Goal: Task Accomplishment & Management: Complete application form

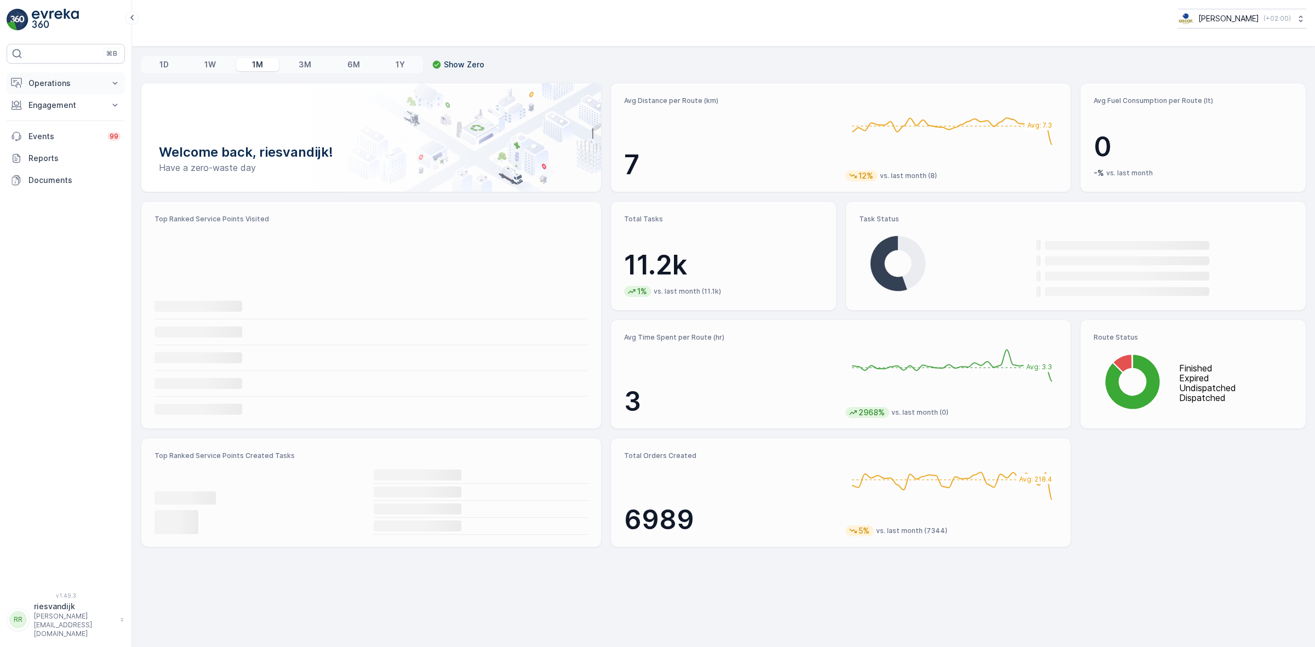
click at [75, 87] on p "Operations" at bounding box center [65, 83] width 75 height 11
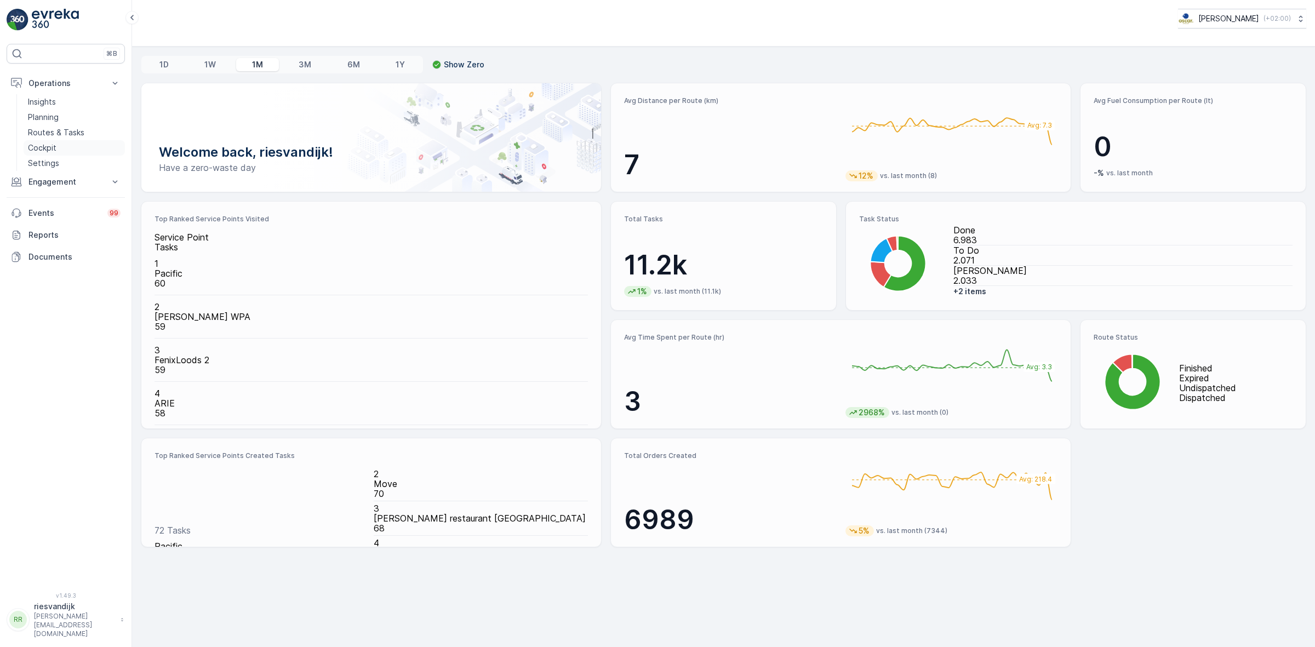
click at [72, 146] on link "Cockpit" at bounding box center [74, 147] width 101 height 15
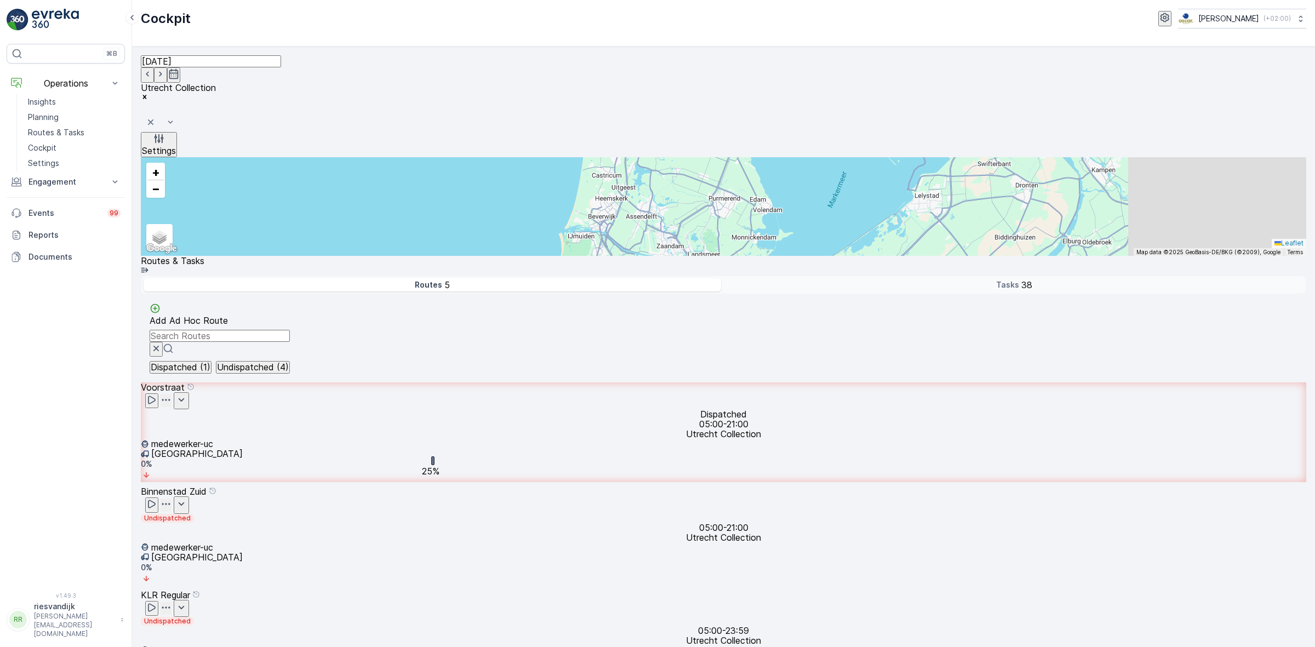
drag, startPoint x: 714, startPoint y: 270, endPoint x: 709, endPoint y: 305, distance: 35.3
click at [712, 256] on div "5 2 31 + − Satellite Roadmap Terrain Hybrid Leaflet Keyboard shortcuts Map Data…" at bounding box center [723, 206] width 1165 height 99
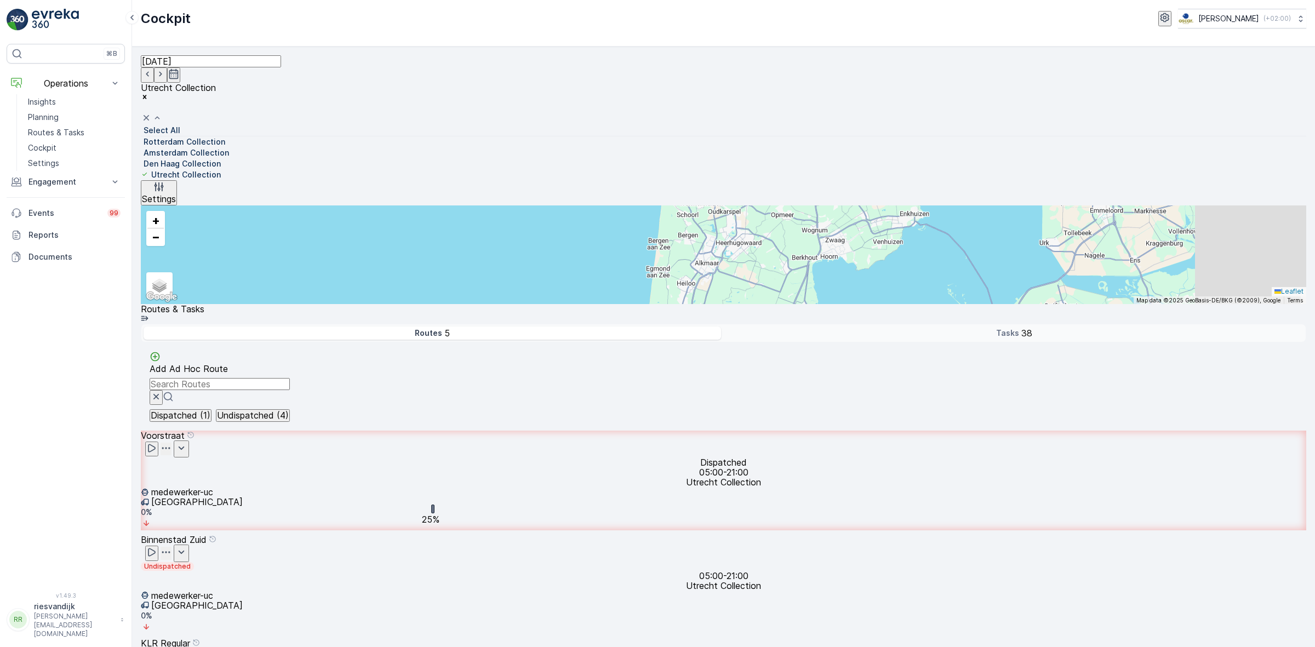
click at [180, 125] on p "Select All" at bounding box center [162, 130] width 37 height 11
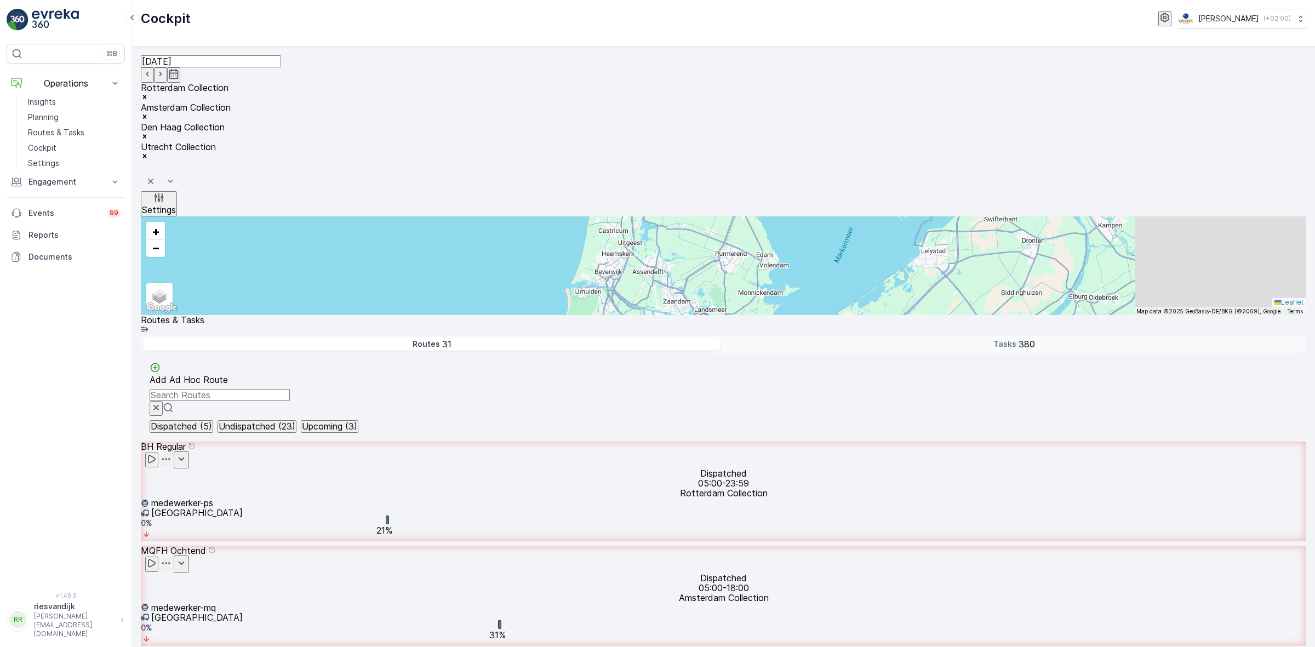
scroll to position [1301, 0]
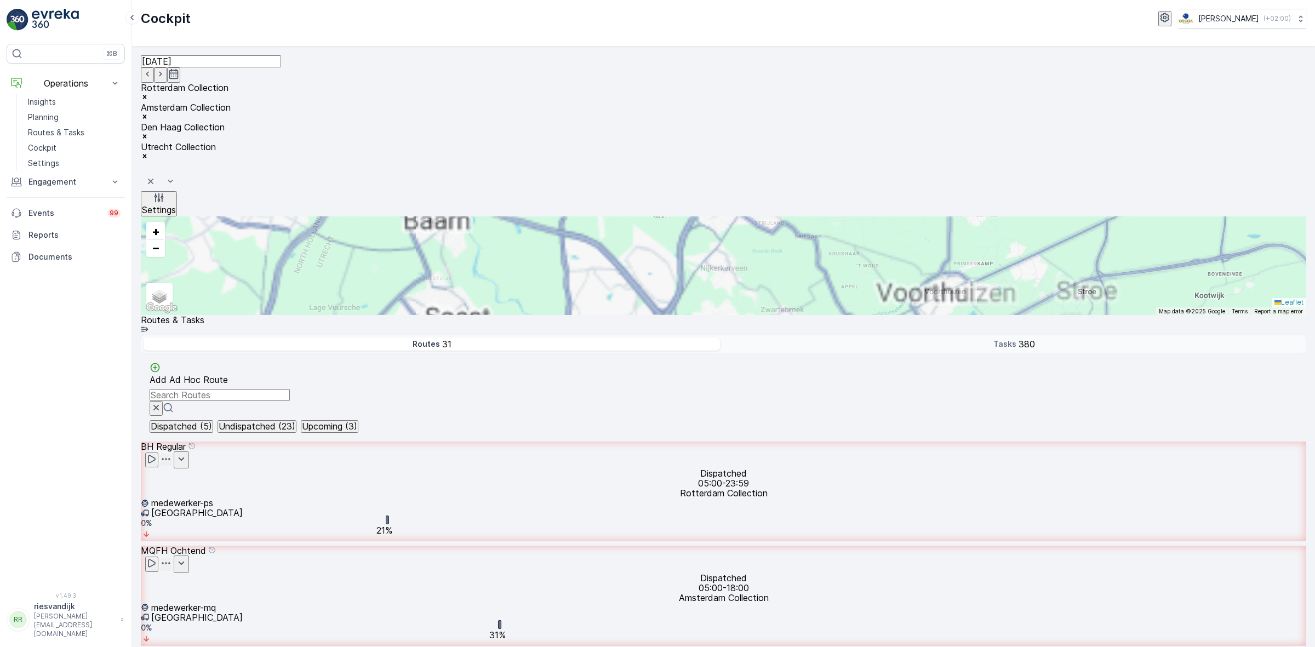
drag, startPoint x: 845, startPoint y: 404, endPoint x: 1116, endPoint y: 403, distance: 271.7
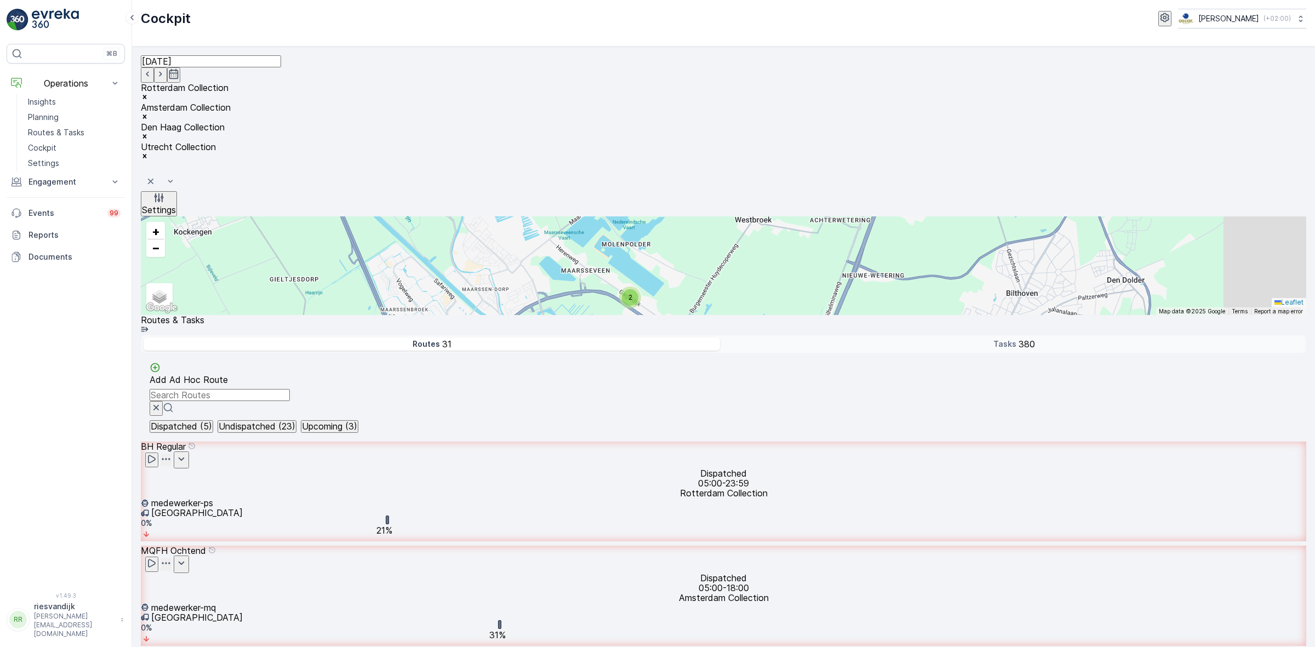
drag, startPoint x: 786, startPoint y: 354, endPoint x: 939, endPoint y: 477, distance: 196.4
click at [934, 315] on div "2 2 4 3 3 2 11 2 2 3 19 40 11 5 3 4 10 3 8 2 23 2 6 22 13 4 18 42 13 2 7 4 3 6 …" at bounding box center [723, 265] width 1165 height 99
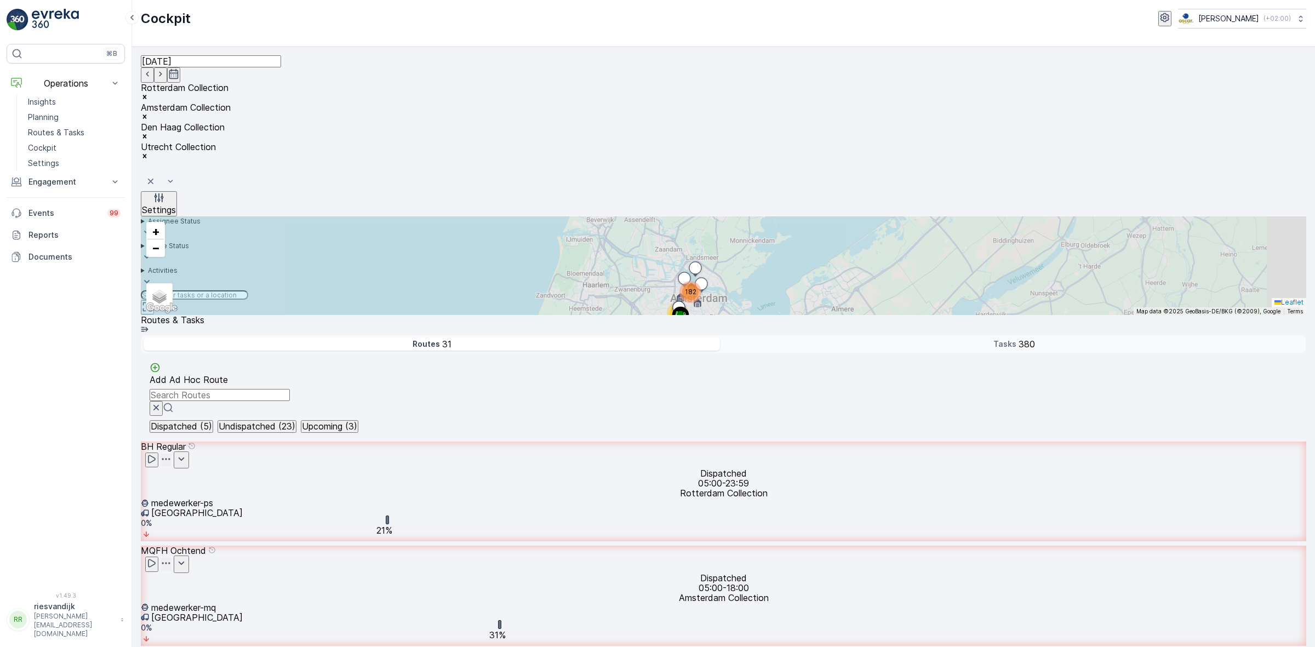
drag, startPoint x: 663, startPoint y: 266, endPoint x: 688, endPoint y: 330, distance: 68.2
click at [688, 315] on div "2 2 4 3 3 2 11 2 2 3 19 40 11 5 3 4 10 3 8 2 23 2 6 22 13 4 18 42 13 2 7 4 3 6 …" at bounding box center [723, 265] width 1165 height 99
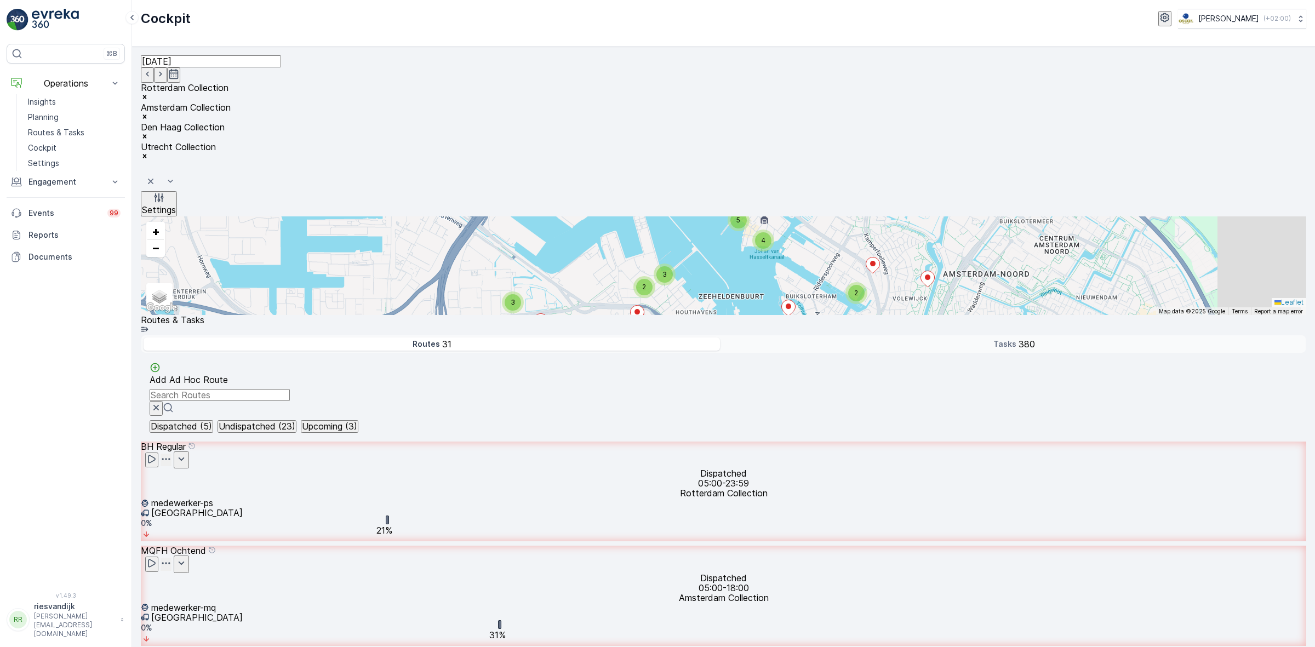
drag, startPoint x: 784, startPoint y: 267, endPoint x: 738, endPoint y: 319, distance: 69.1
click at [740, 315] on div "2 2 3 2 2 2 5 5 2 3 6 2 11 2 3 35 3 3 4 2 3 2 4 5 4 3 8 2 3 19 2 6 4 18 2 11 3 …" at bounding box center [723, 265] width 1165 height 99
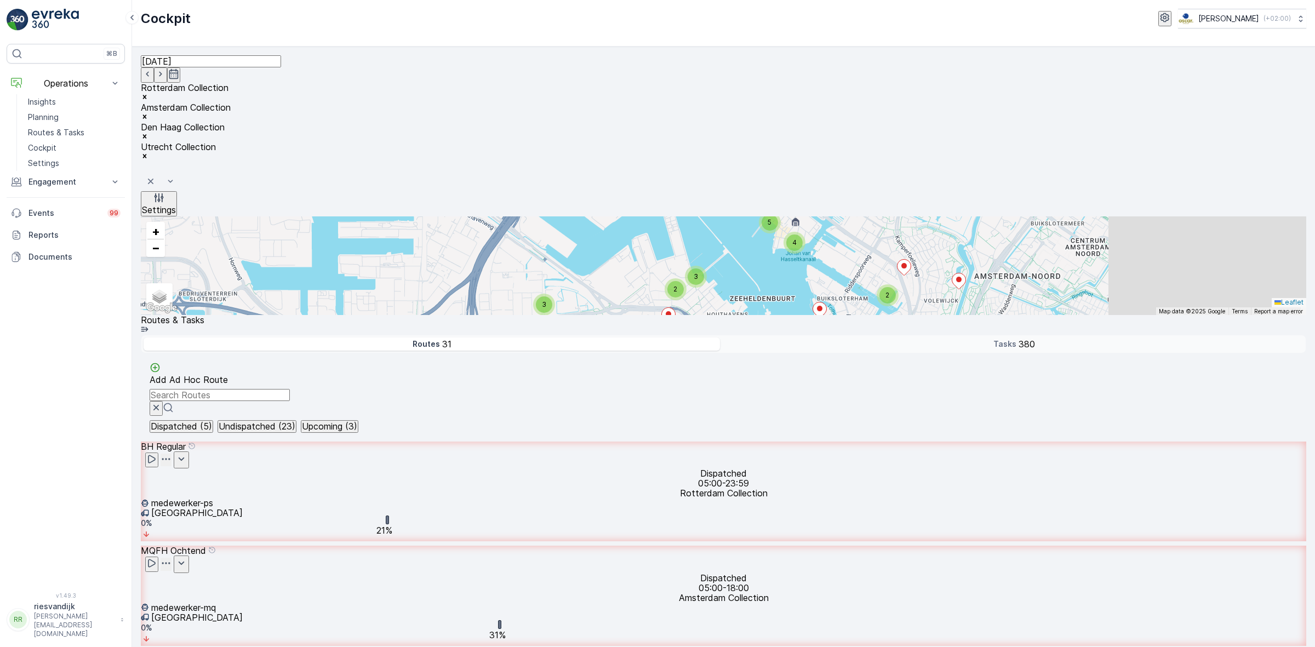
drag, startPoint x: 774, startPoint y: 300, endPoint x: 741, endPoint y: 274, distance: 42.2
click at [743, 278] on div "2 2 3 2 2 2 5 5 2 3 6 2 11 2 3 35 3 3 4 2 3 2 4 5 4 3 8 2 3 19 2 6 4 18 2 11 3 …" at bounding box center [723, 265] width 1165 height 99
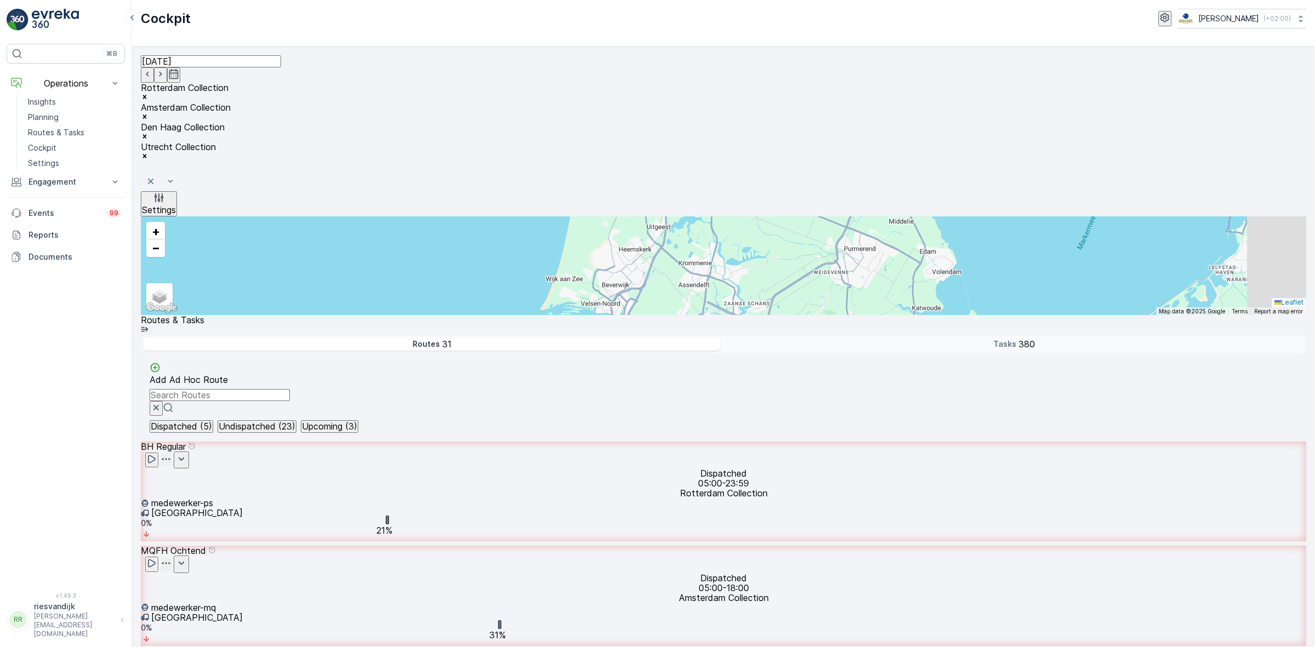
drag, startPoint x: 792, startPoint y: 392, endPoint x: 867, endPoint y: 258, distance: 153.0
click at [855, 284] on div "3 2 2 24 5 63 12 24 80 66 13 17 6 35 26 + − Satellite Roadmap Terrain Hybrid Le…" at bounding box center [723, 265] width 1165 height 99
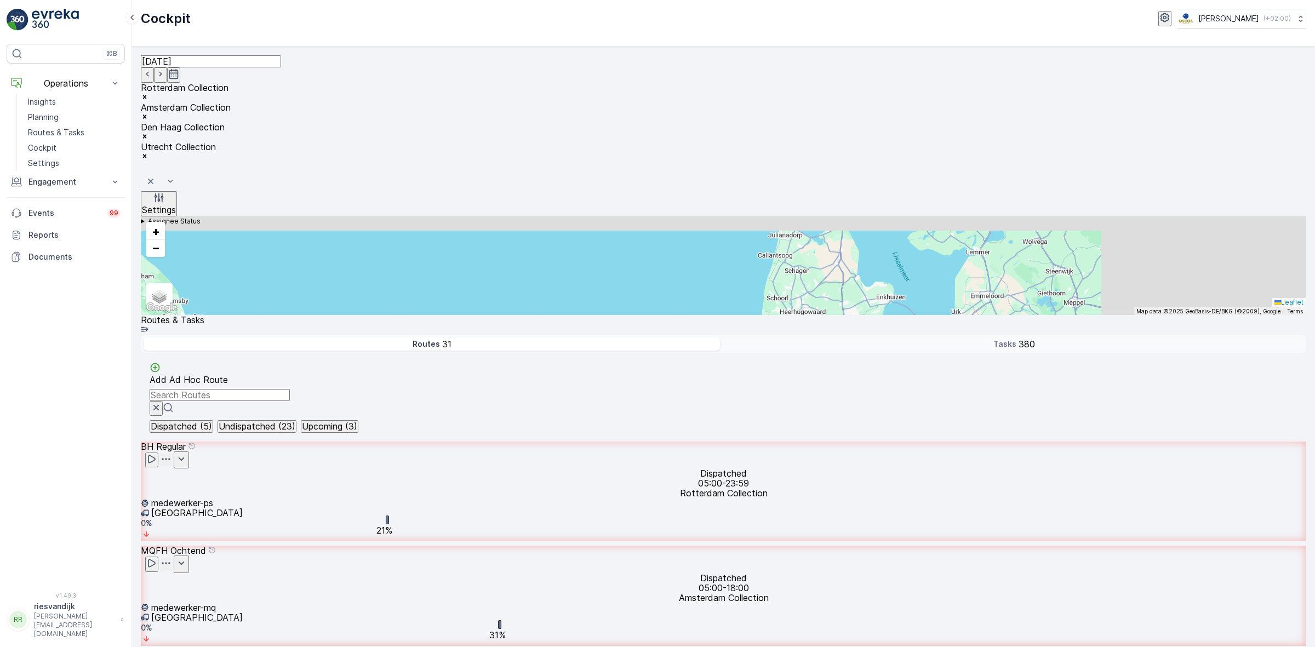
drag, startPoint x: 833, startPoint y: 362, endPoint x: 760, endPoint y: 392, distance: 78.8
click at [765, 315] on div "5 33 245 30 67 + − Satellite Roadmap Terrain Hybrid Leaflet Keyboard shortcuts …" at bounding box center [723, 265] width 1165 height 99
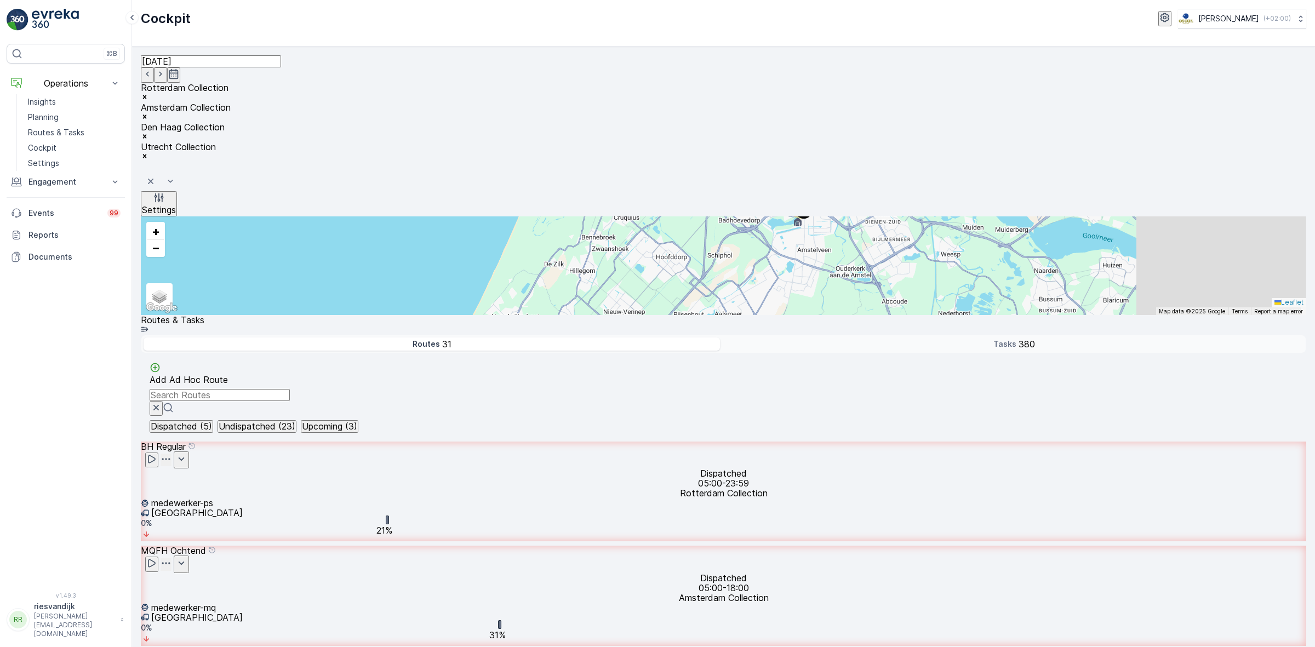
drag, startPoint x: 812, startPoint y: 389, endPoint x: 766, endPoint y: 299, distance: 101.7
click at [766, 299] on div "3 2 2 24 5 63 12 24 80 66 13 17 6 35 26 + − Satellite Roadmap Terrain Hybrid Le…" at bounding box center [723, 265] width 1165 height 99
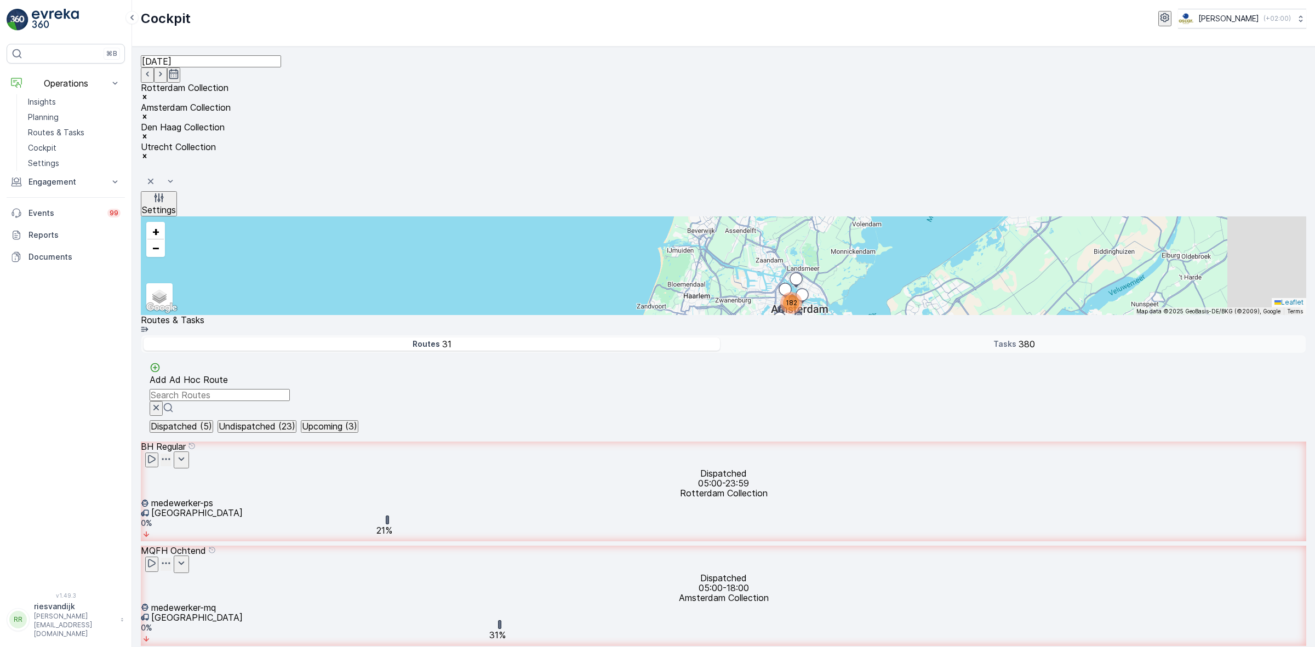
drag, startPoint x: 781, startPoint y: 299, endPoint x: 763, endPoint y: 336, distance: 41.6
click at [763, 315] on div "5 2 31 63 182 30 67 + − Satellite Roadmap Terrain Hybrid Leaflet Keyboard short…" at bounding box center [723, 265] width 1165 height 99
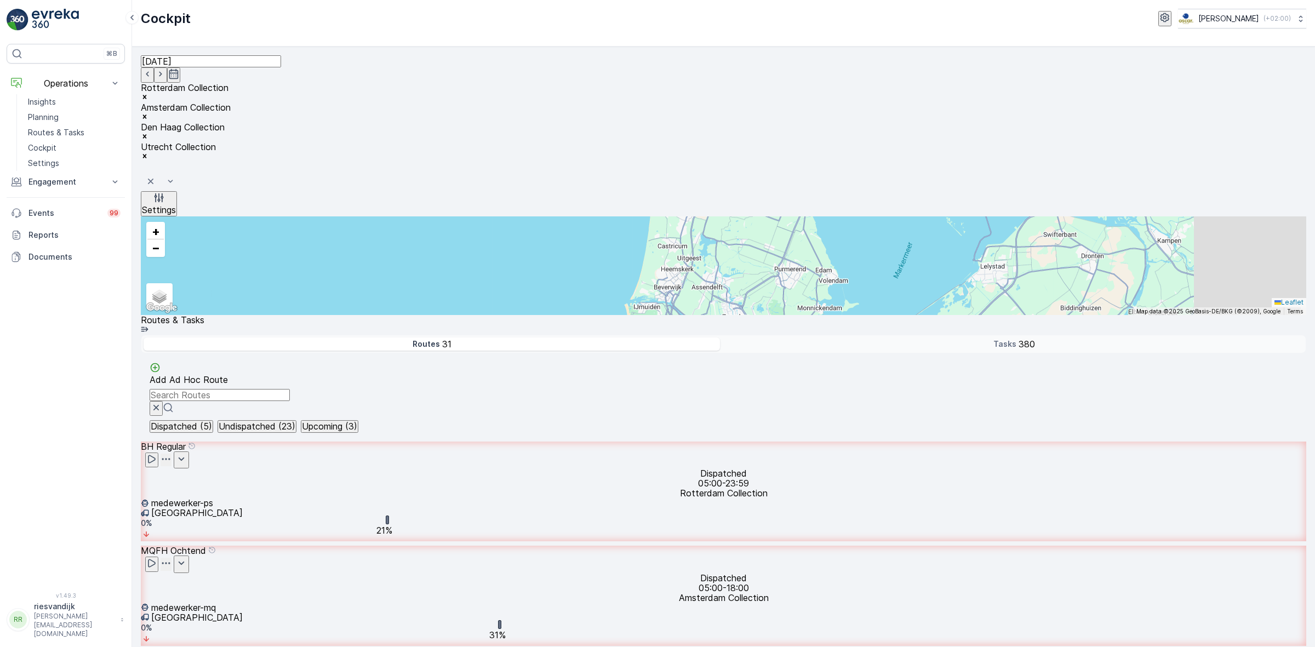
drag, startPoint x: 768, startPoint y: 314, endPoint x: 753, endPoint y: 331, distance: 22.9
click at [753, 315] on div "5 2 31 63 182 30 67 + − Satellite Roadmap Terrain Hybrid Leaflet Keyboard short…" at bounding box center [723, 265] width 1165 height 99
drag, startPoint x: 733, startPoint y: 307, endPoint x: 722, endPoint y: 318, distance: 15.5
click at [738, 390] on div at bounding box center [748, 396] width 21 height 13
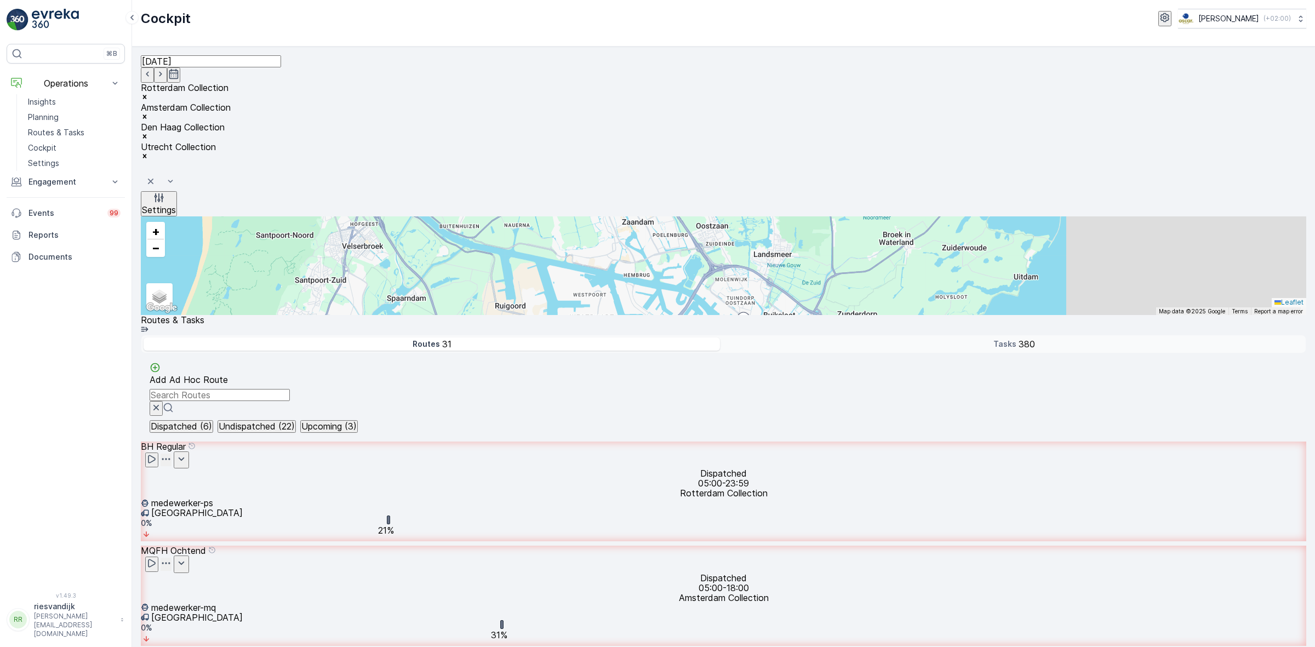
drag, startPoint x: 841, startPoint y: 310, endPoint x: 763, endPoint y: 324, distance: 80.1
click at [787, 315] on div "3 2 2 5 19 2 3 4 59 11 5 4 14 3 8 26 43 4 61 13 2 14 6 5 30 2 23 + − Satellite …" at bounding box center [723, 265] width 1165 height 99
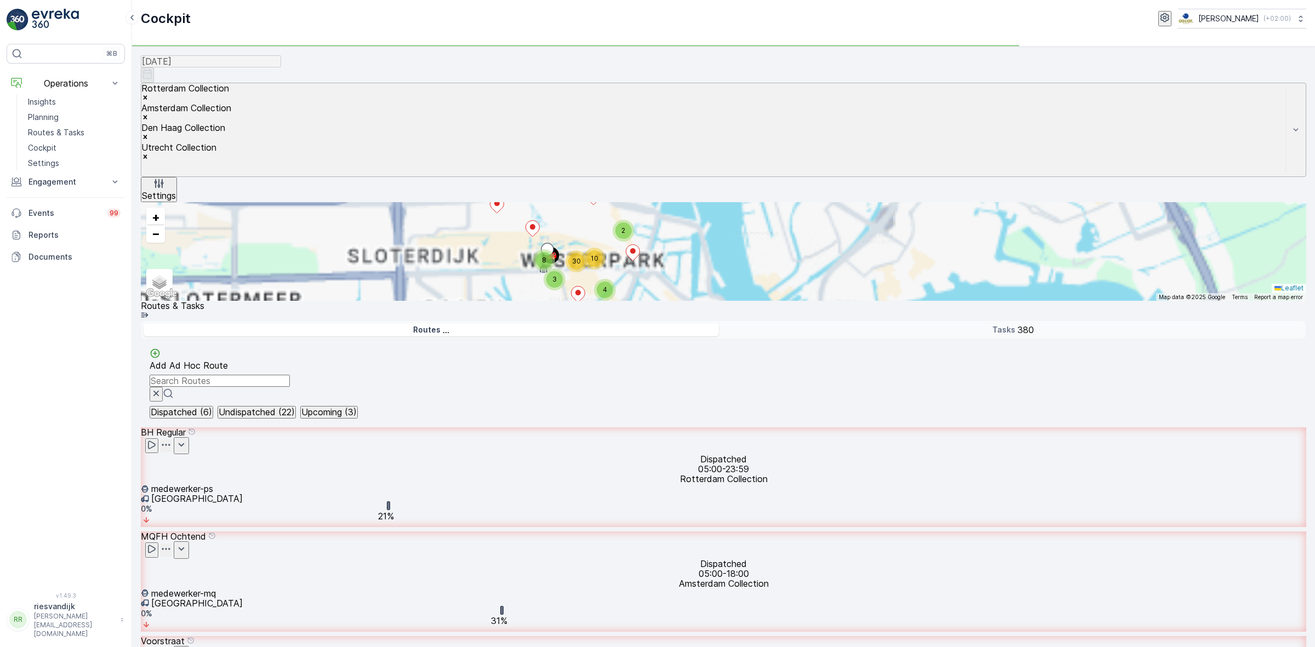
drag, startPoint x: 797, startPoint y: 427, endPoint x: 861, endPoint y: 389, distance: 74.2
click at [860, 301] on div "2 2 3 2 2 2 5 5 2 3 2 6 11 2 3 35 3 3 4 2 3 2 4 5 4 3 8 2 3 19 2 6 5 17 2 11 3 …" at bounding box center [723, 251] width 1165 height 99
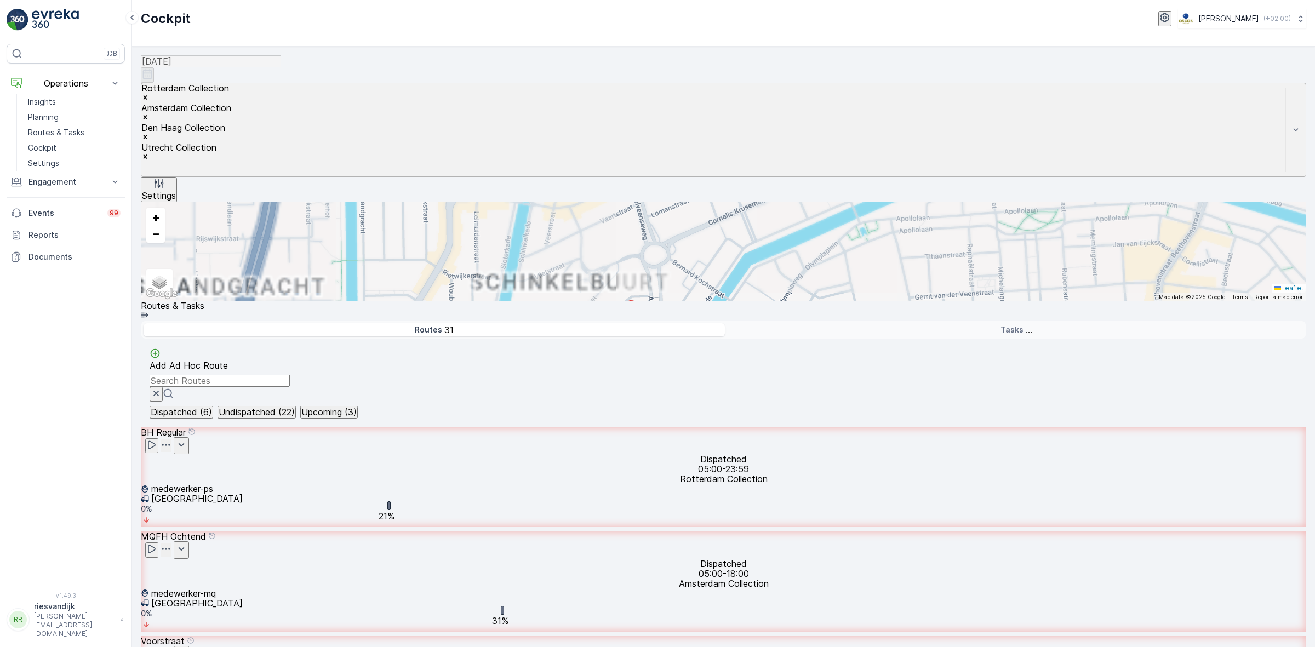
drag, startPoint x: 718, startPoint y: 452, endPoint x: 748, endPoint y: 427, distance: 39.3
click at [749, 301] on div "2 2 2 2 2 3 2 2 2 3 5 2 2 2 2 3 2 7 10 2 2 4 2 2 2 2 2 2 3 2 2 3 3 5 4 2 2 2 5 …" at bounding box center [723, 251] width 1165 height 99
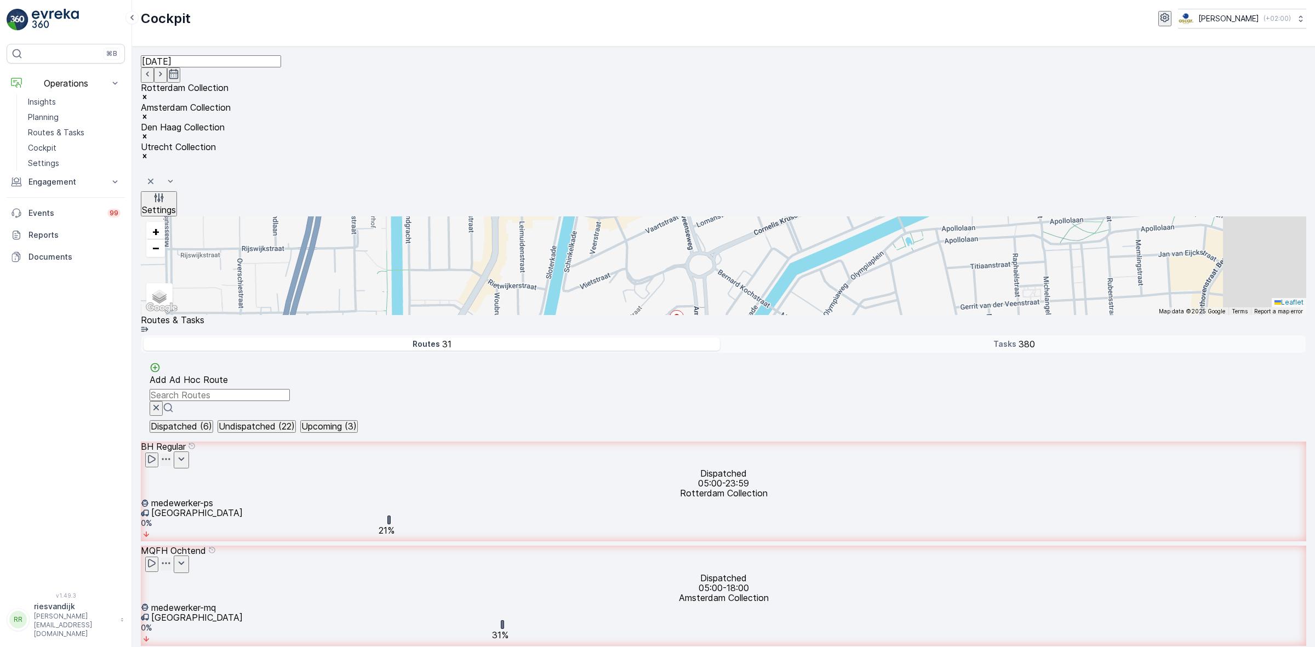
drag, startPoint x: 639, startPoint y: 422, endPoint x: 660, endPoint y: 456, distance: 39.8
click at [660, 315] on div "2 2 2 2 2 3 2 2 2 3 5 2 2 2 2 3 2 7 10 2 2 4 2 2 2 2 2 2 3 2 2 3 3 5 4 2 2 2 5 …" at bounding box center [723, 265] width 1165 height 99
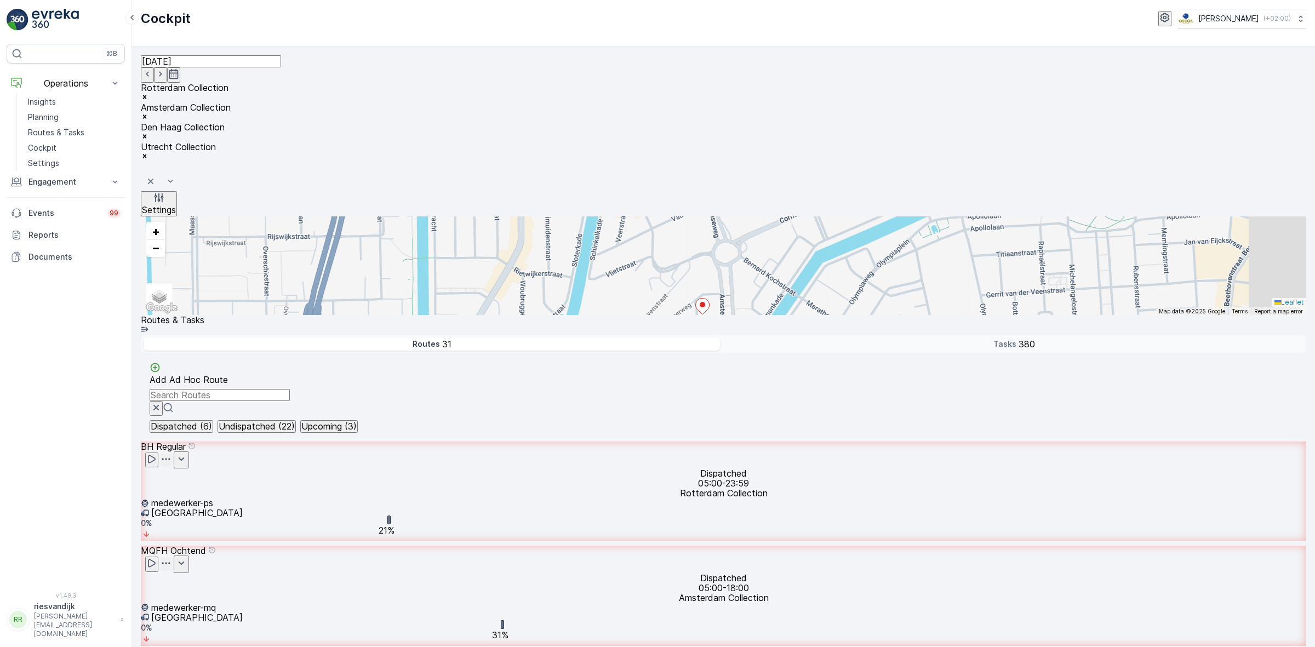
drag, startPoint x: 651, startPoint y: 461, endPoint x: 674, endPoint y: 443, distance: 29.7
click at [674, 315] on div "2 2 2 2 2 3 2 2 2 3 5 2 2 2 2 3 2 7 10 2 2 4 2 2 2 2 2 2 3 2 2 3 3 5 4 2 2 2 5 …" at bounding box center [723, 265] width 1165 height 99
click at [66, 130] on p "Routes & Tasks" at bounding box center [56, 132] width 56 height 11
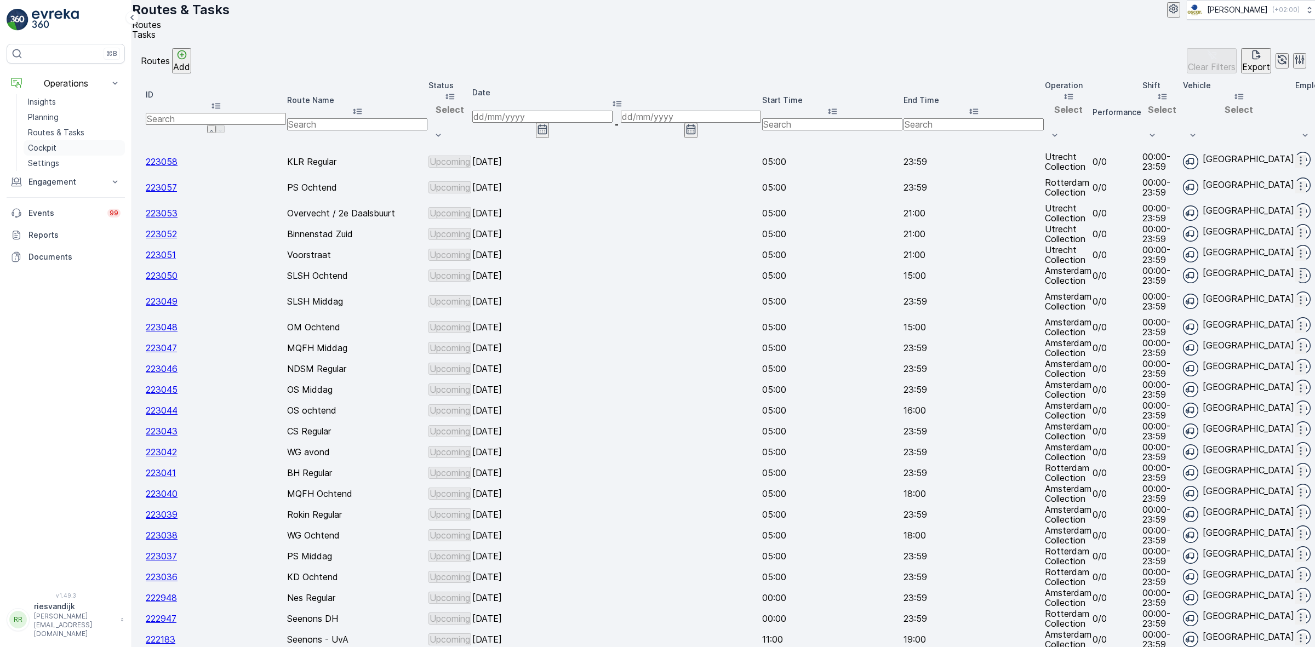
click at [70, 148] on link "Cockpit" at bounding box center [74, 147] width 101 height 15
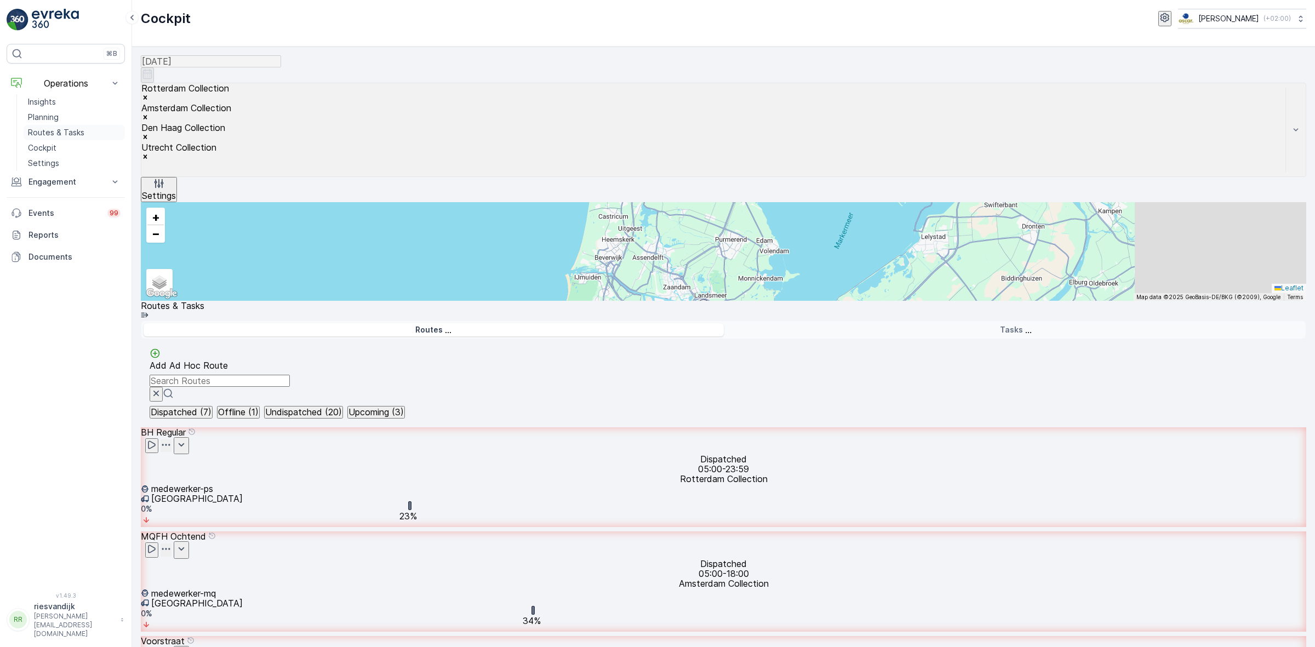
click at [59, 135] on p "Routes & Tasks" at bounding box center [56, 132] width 56 height 11
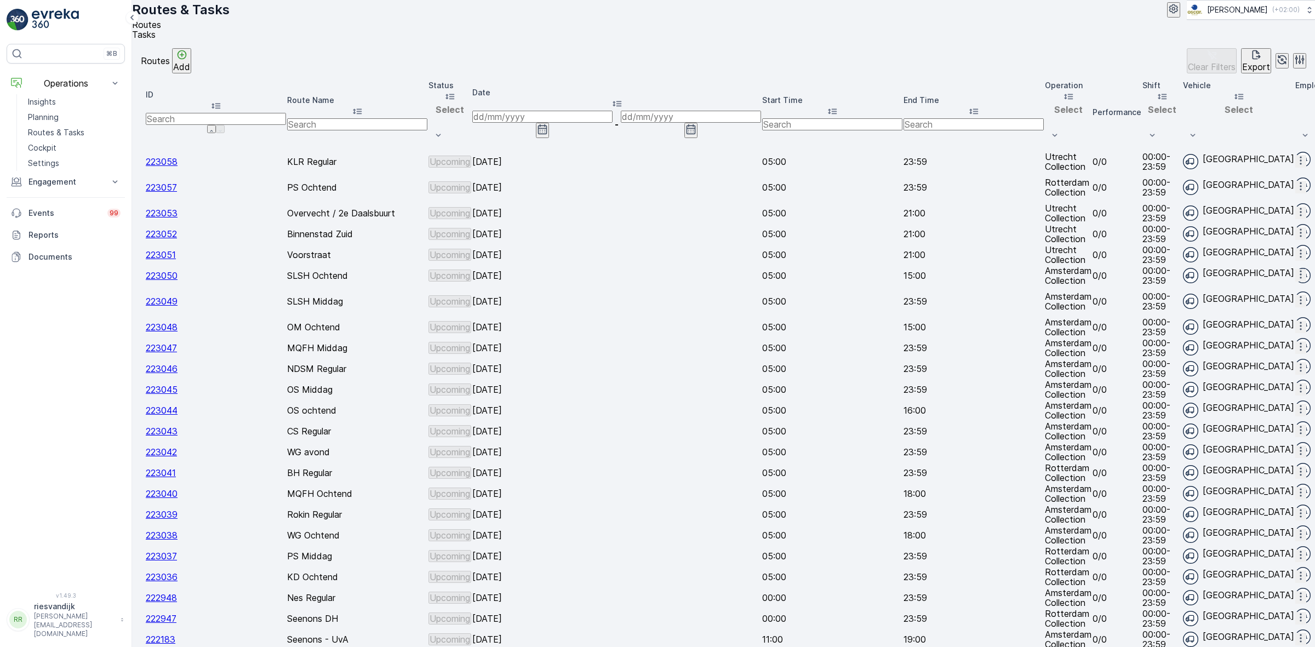
click at [194, 39] on li "Tasks" at bounding box center [719, 35] width 1174 height 10
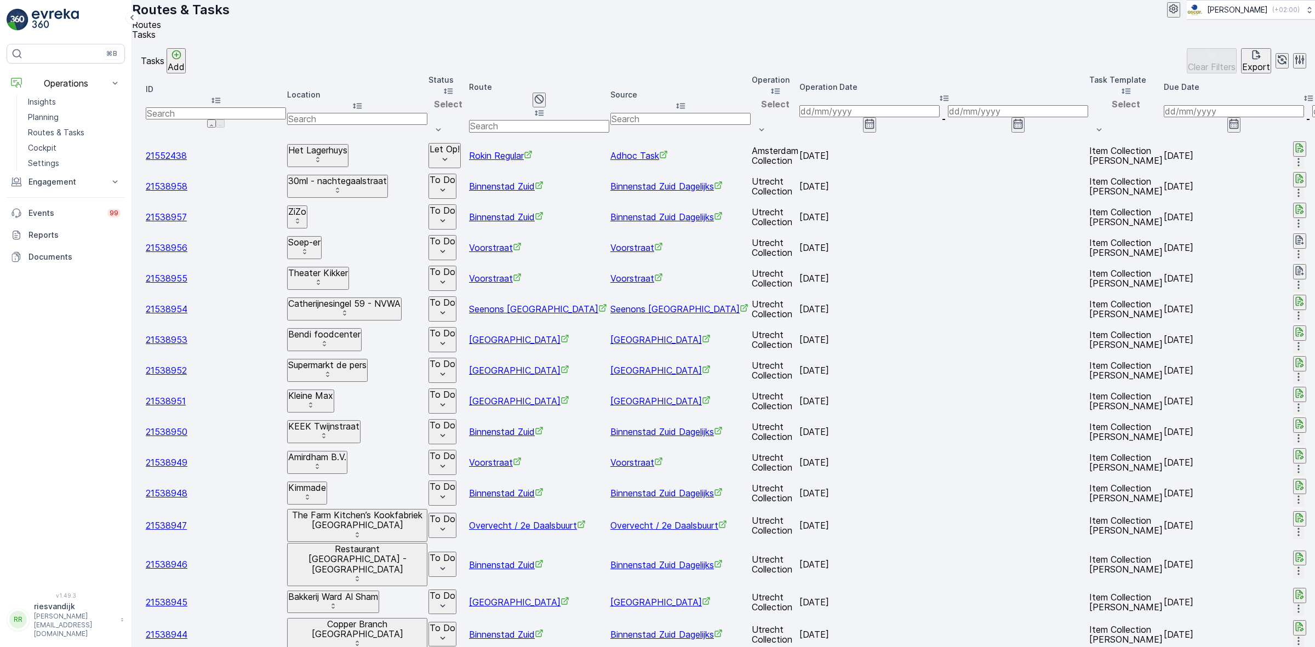
click at [185, 72] on p "Add" at bounding box center [176, 67] width 17 height 10
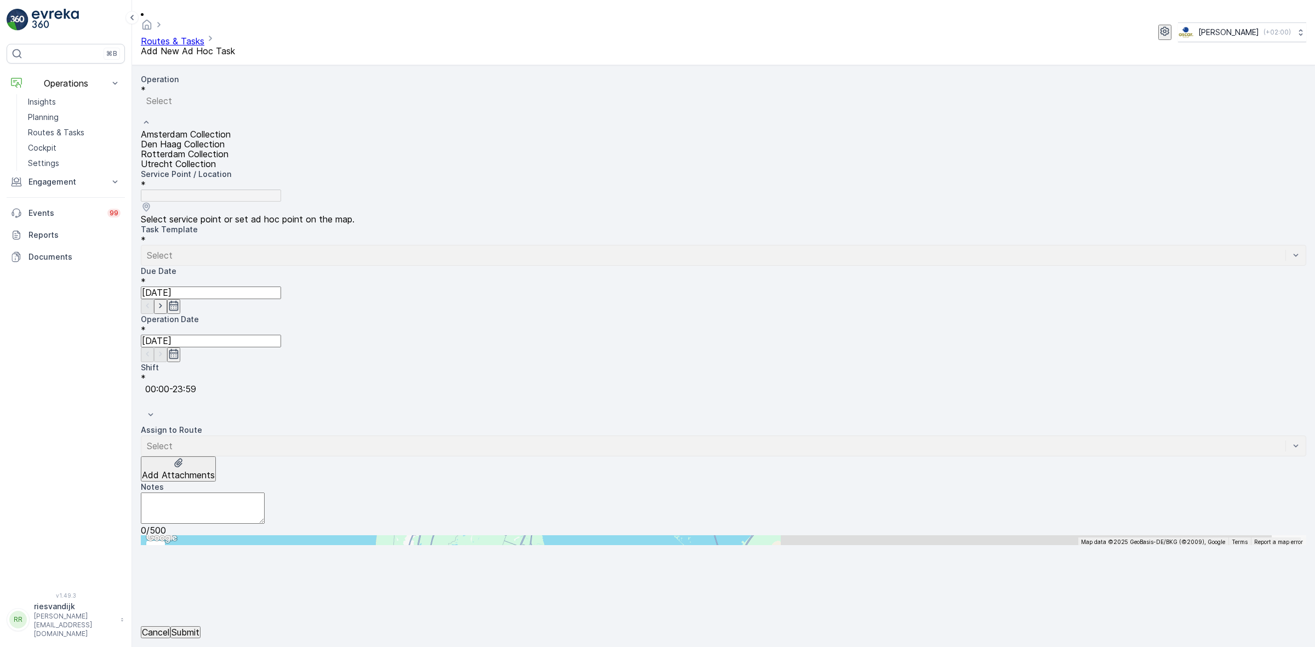
click at [231, 129] on span "Amsterdam Collection" at bounding box center [186, 134] width 90 height 11
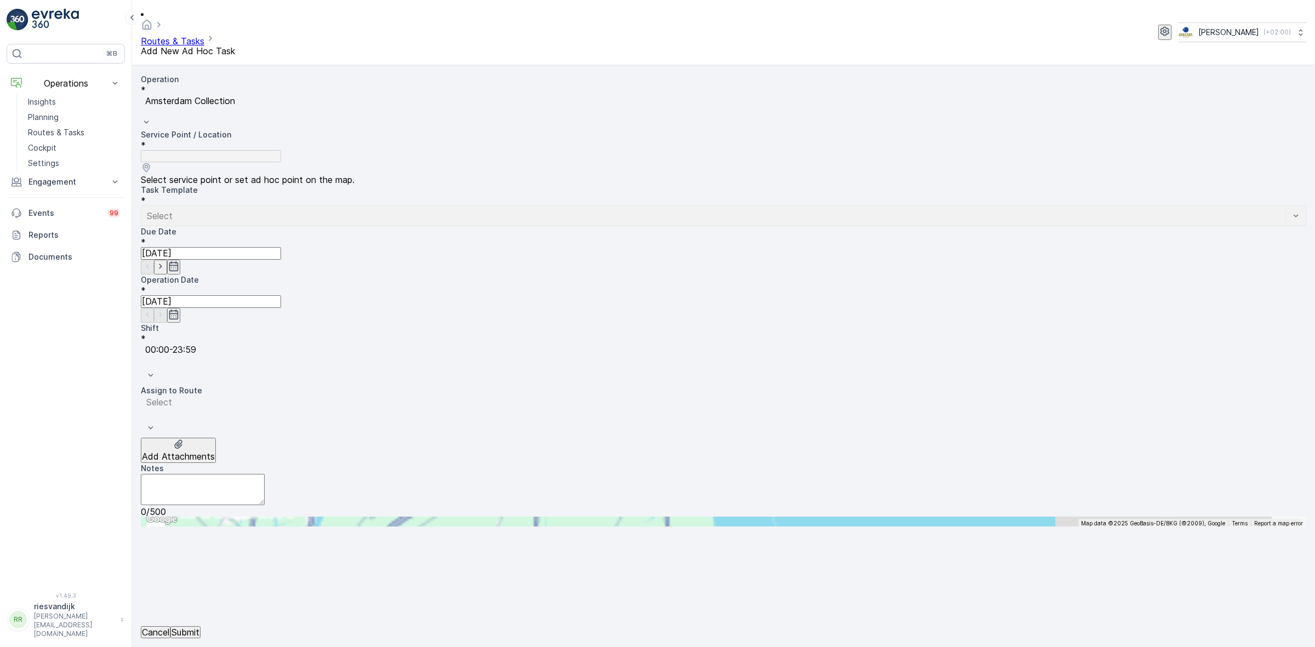
click at [248, 517] on input "text" at bounding box center [194, 522] width 107 height 10
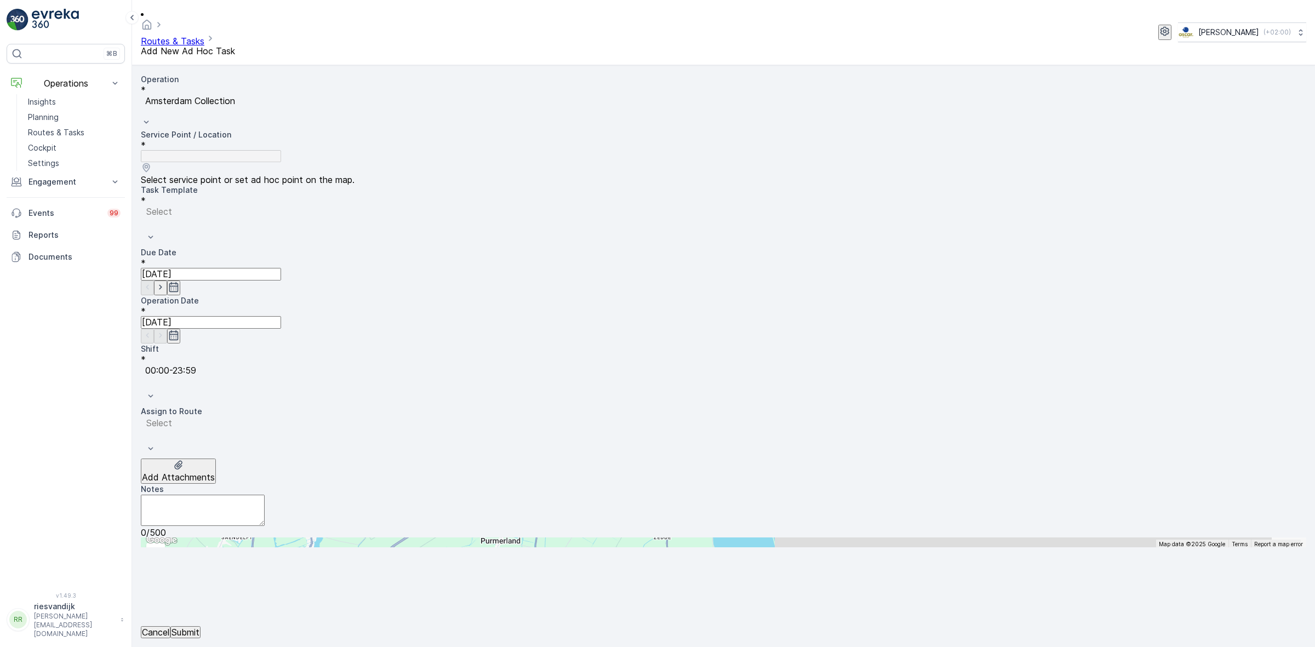
type input "oscar"
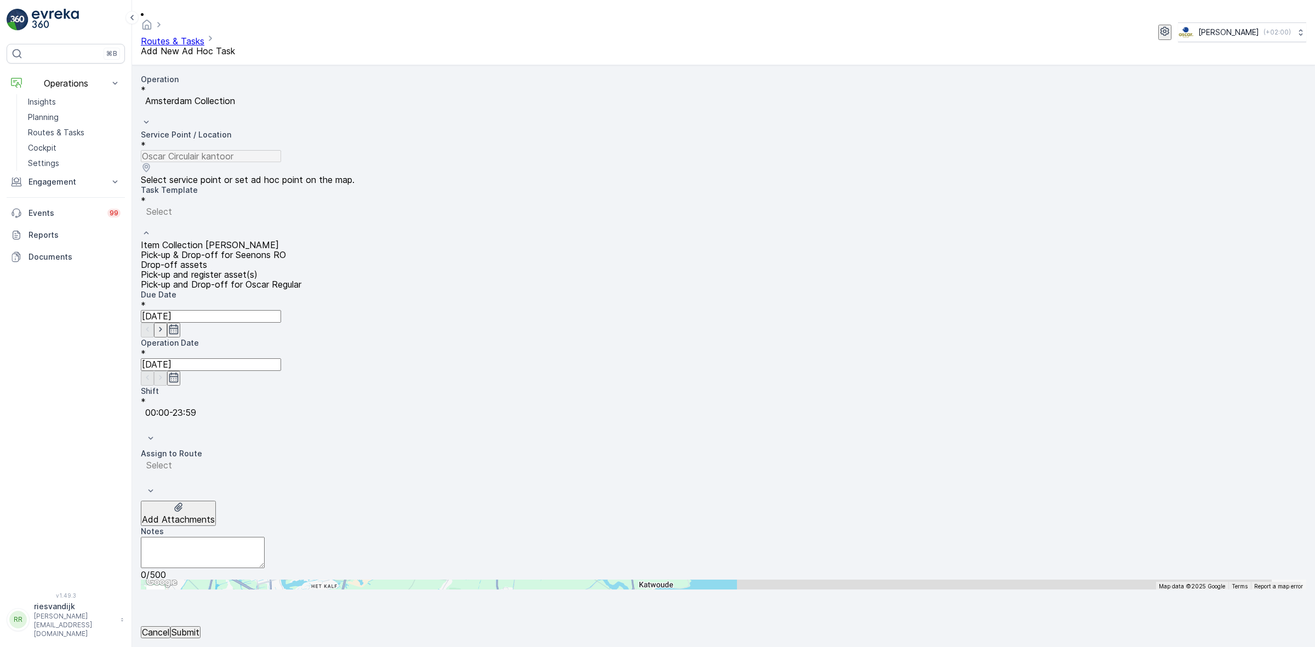
click at [291, 240] on div "Item Collection [PERSON_NAME]" at bounding box center [723, 245] width 1165 height 10
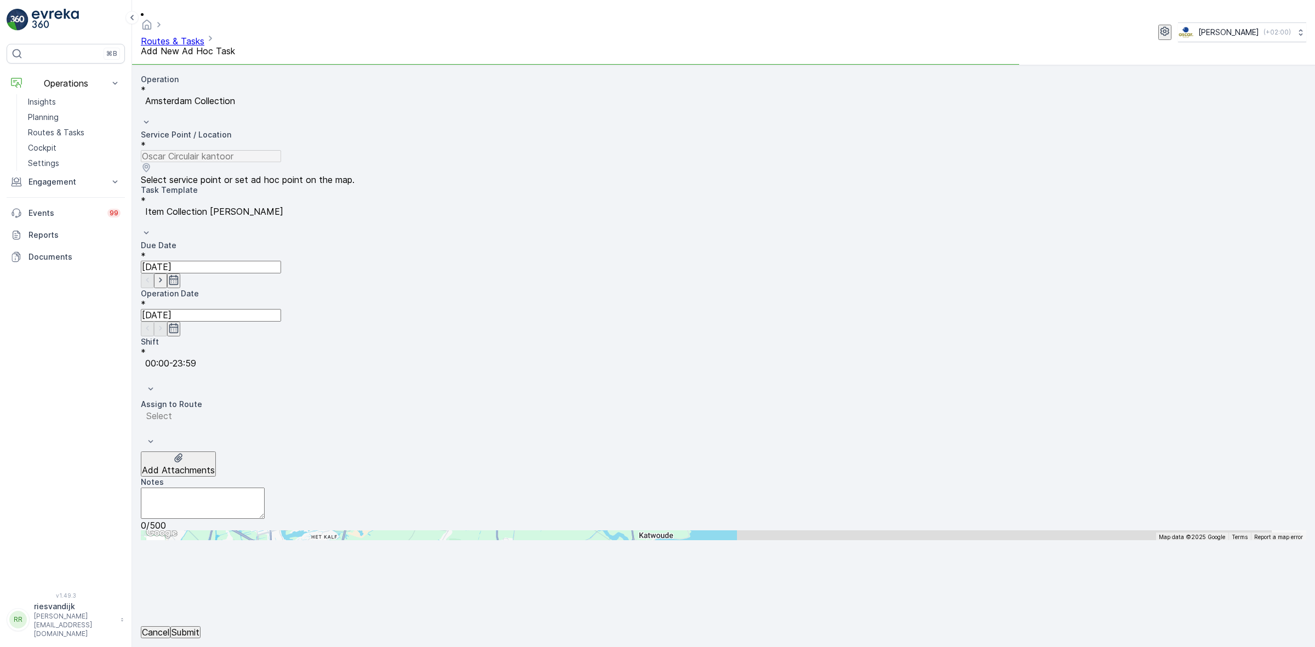
click at [281, 261] on input "[DATE]" at bounding box center [211, 267] width 140 height 12
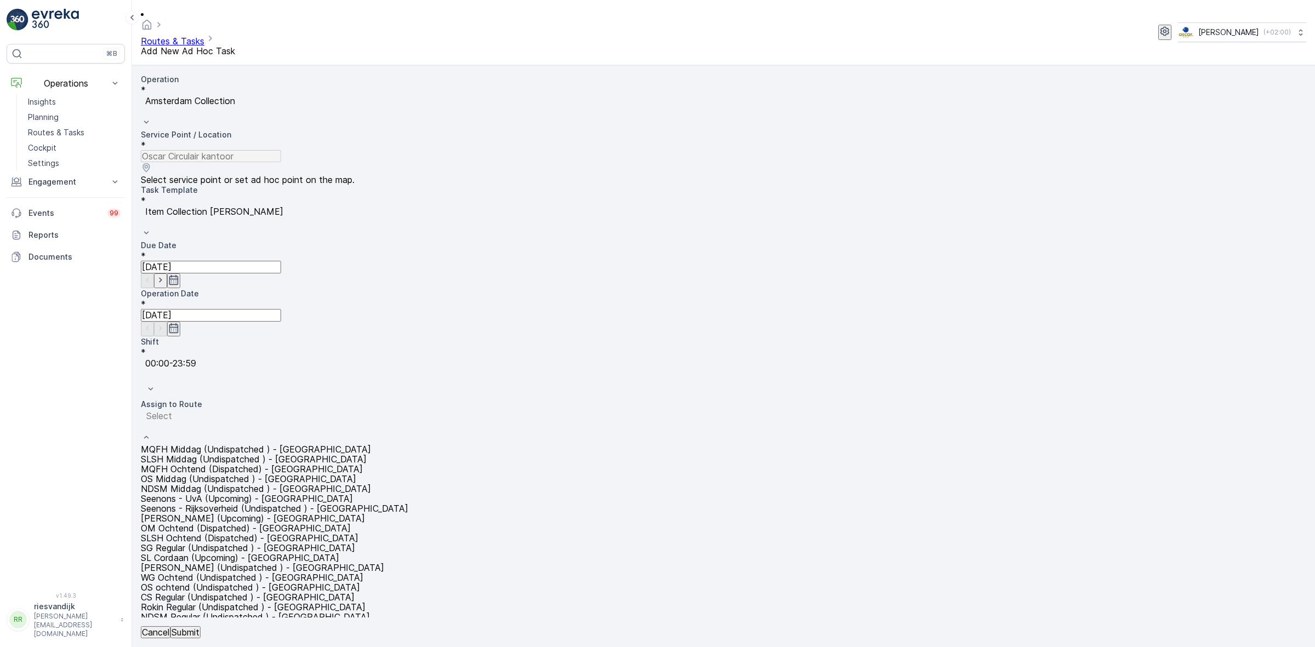
click at [313, 503] on span "Seenons - Rijksoverheid (Undispatched ) - [GEOGRAPHIC_DATA]" at bounding box center [274, 508] width 267 height 11
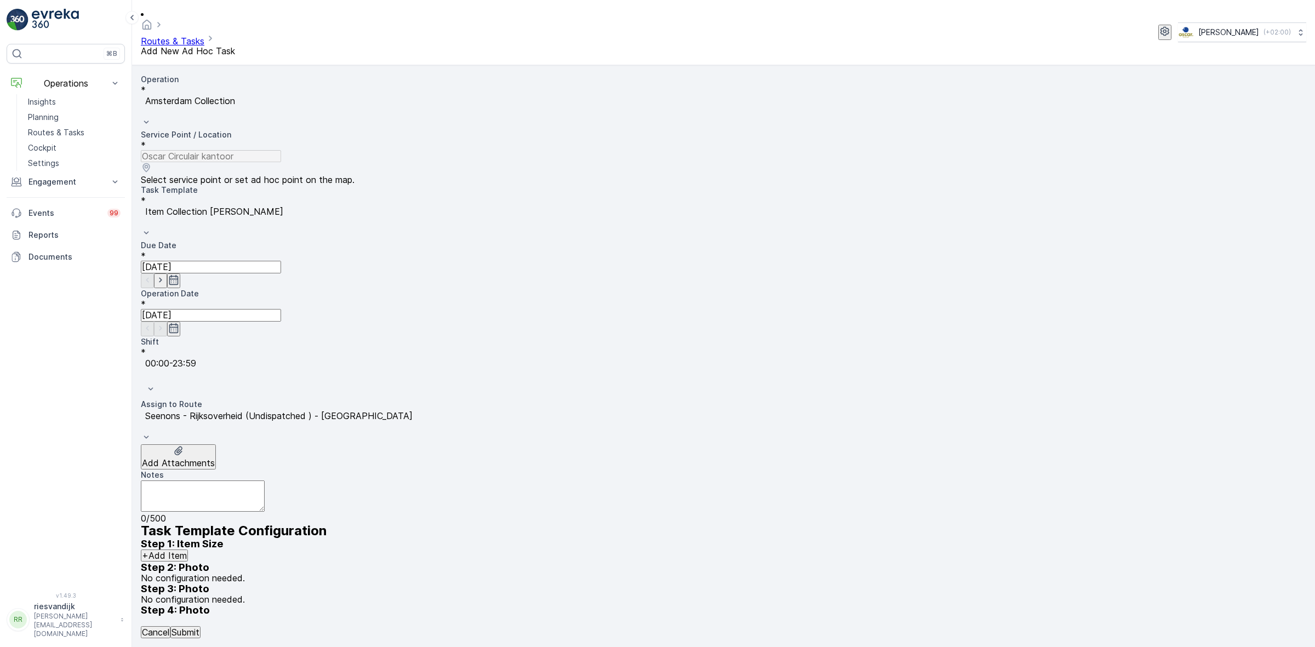
click at [200, 626] on button "Submit" at bounding box center [185, 632] width 30 height 12
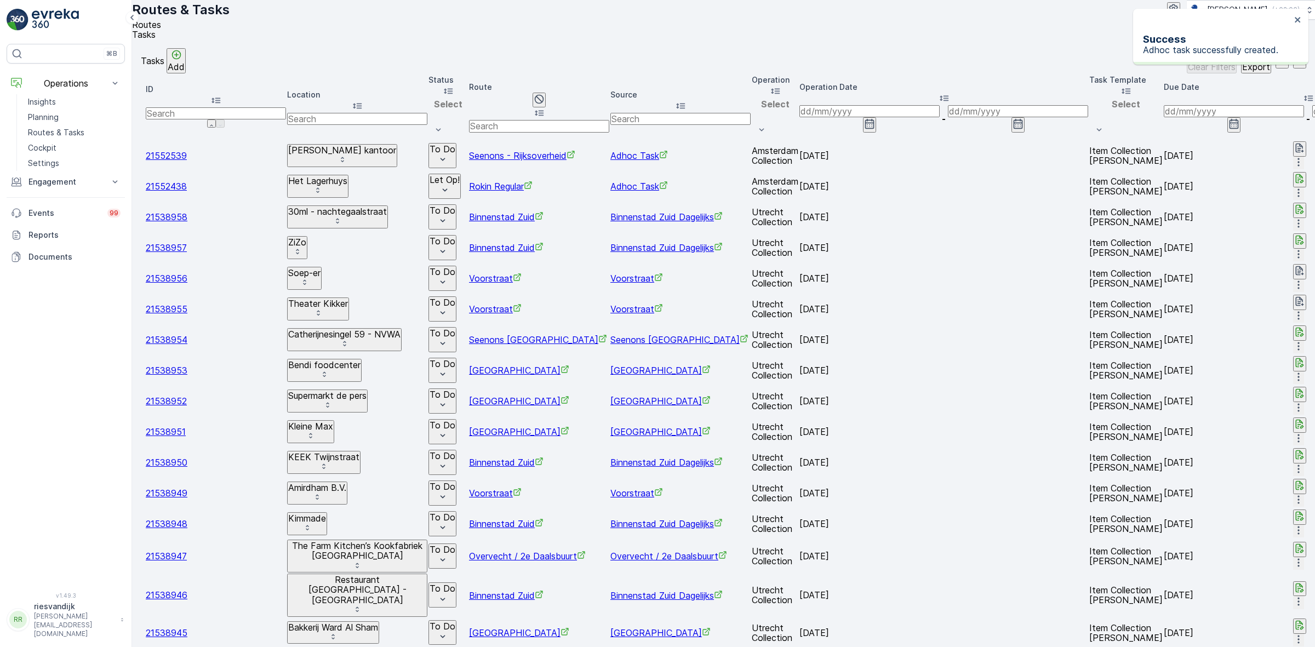
click at [455, 144] on p "To Do" at bounding box center [442, 149] width 26 height 10
click at [496, 64] on div "Tasks Add Clear Filters Export" at bounding box center [723, 60] width 1165 height 25
click at [66, 133] on p "Routes & Tasks" at bounding box center [56, 132] width 56 height 11
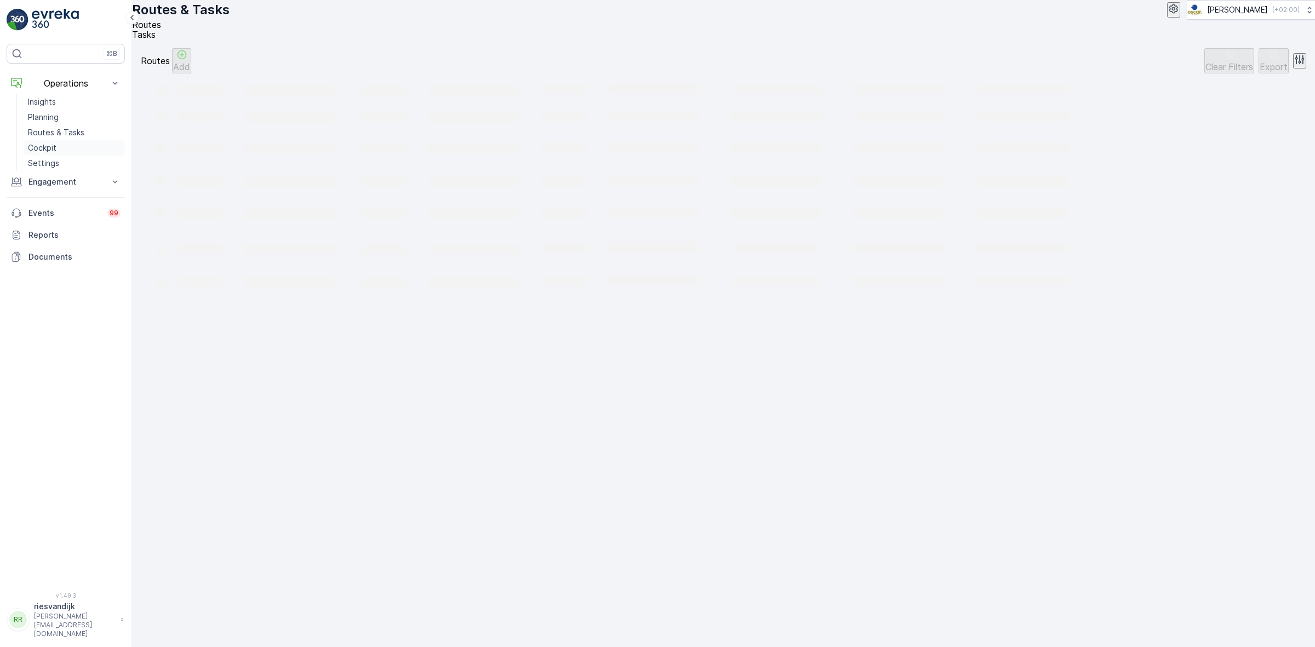
click at [78, 148] on link "Cockpit" at bounding box center [74, 147] width 101 height 15
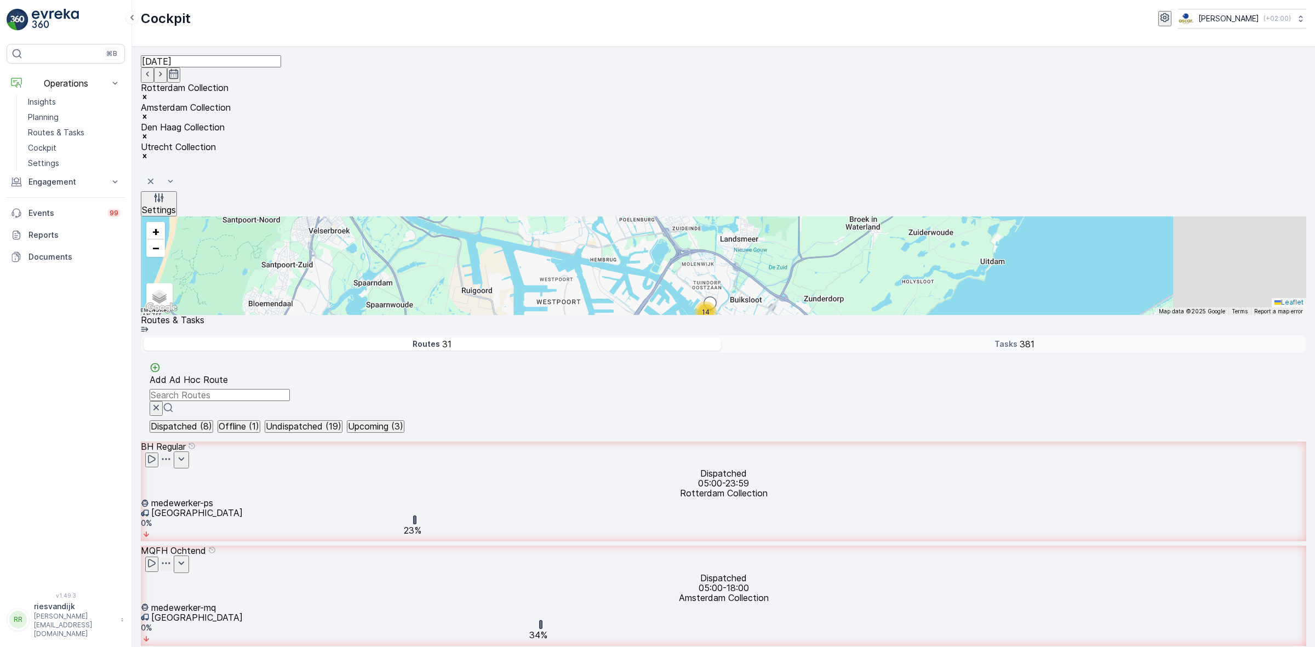
drag, startPoint x: 713, startPoint y: 288, endPoint x: 708, endPoint y: 319, distance: 31.7
click at [708, 315] on div "3 2 2 5 19 2 3 3 60 11 5 4 14 4 8 26 43 4 61 13 2 14 6 5 30 23 2 + − Satellite …" at bounding box center [723, 265] width 1165 height 99
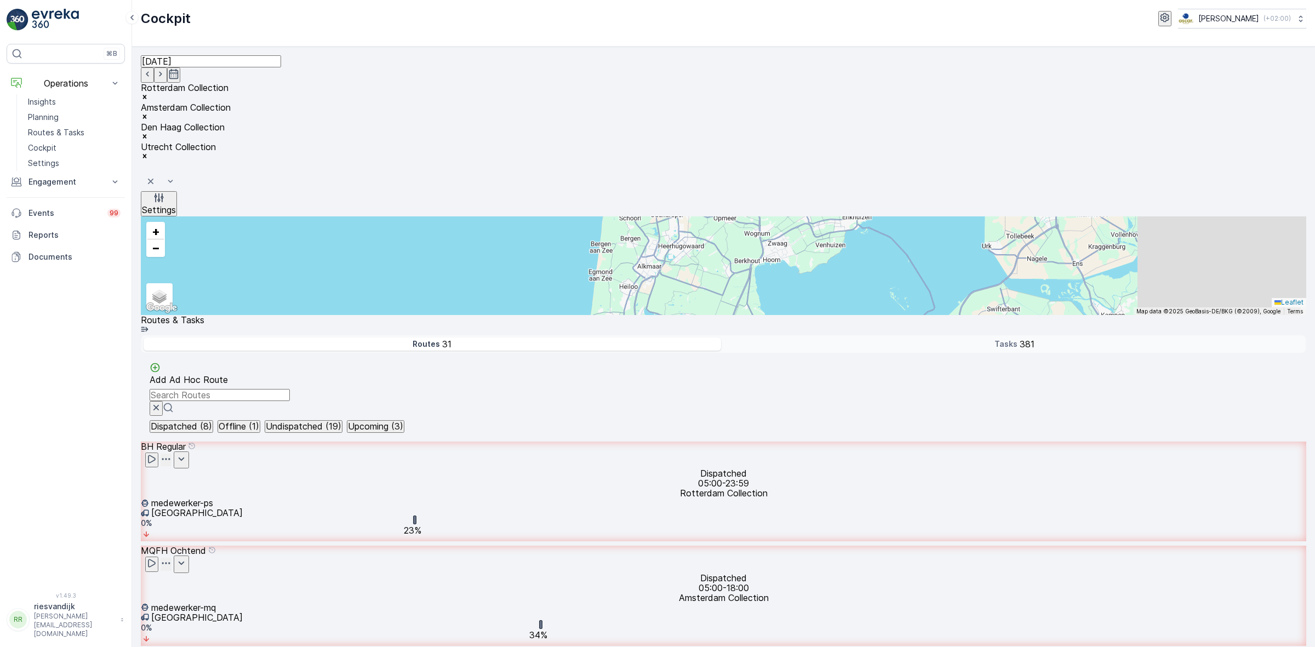
drag, startPoint x: 789, startPoint y: 455, endPoint x: 776, endPoint y: 395, distance: 61.8
click at [776, 315] on div "5 2 31 63 183 30 67 + − Satellite Roadmap Terrain Hybrid Leaflet Keyboard short…" at bounding box center [723, 265] width 1165 height 99
